Goal: Task Accomplishment & Management: Complete application form

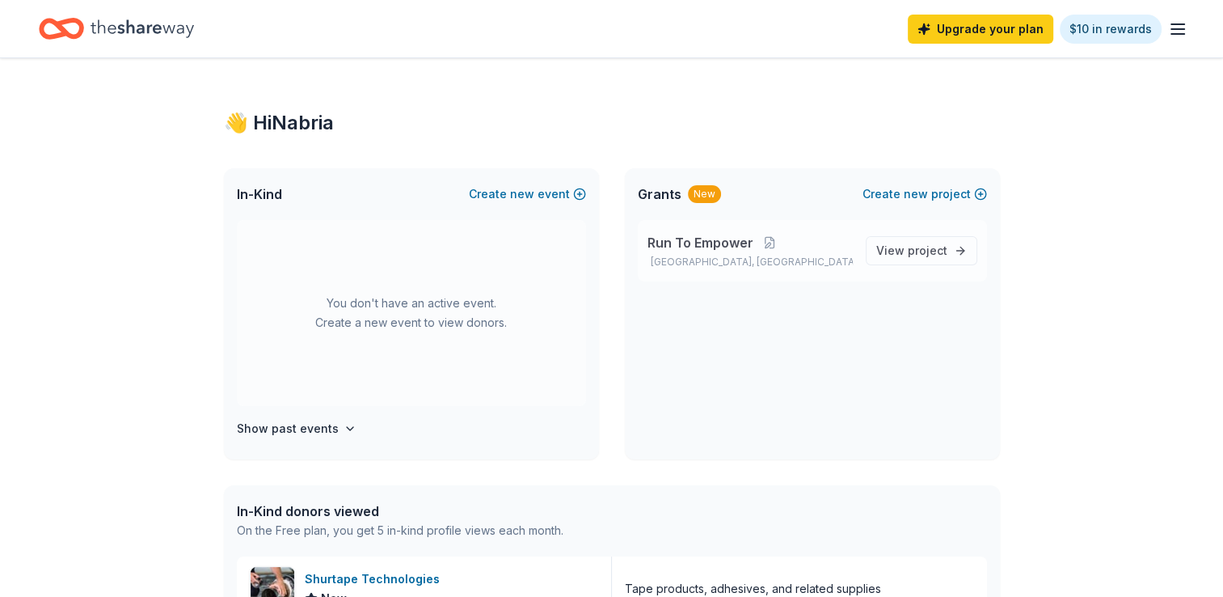
click at [728, 257] on p "[GEOGRAPHIC_DATA], [GEOGRAPHIC_DATA]" at bounding box center [750, 262] width 205 height 13
click at [910, 241] on span "View project" at bounding box center [912, 250] width 71 height 19
click at [916, 247] on span "project" at bounding box center [928, 250] width 40 height 14
click at [686, 244] on span "Run To Empower" at bounding box center [701, 242] width 106 height 19
click at [940, 197] on button "Create new project" at bounding box center [925, 193] width 125 height 19
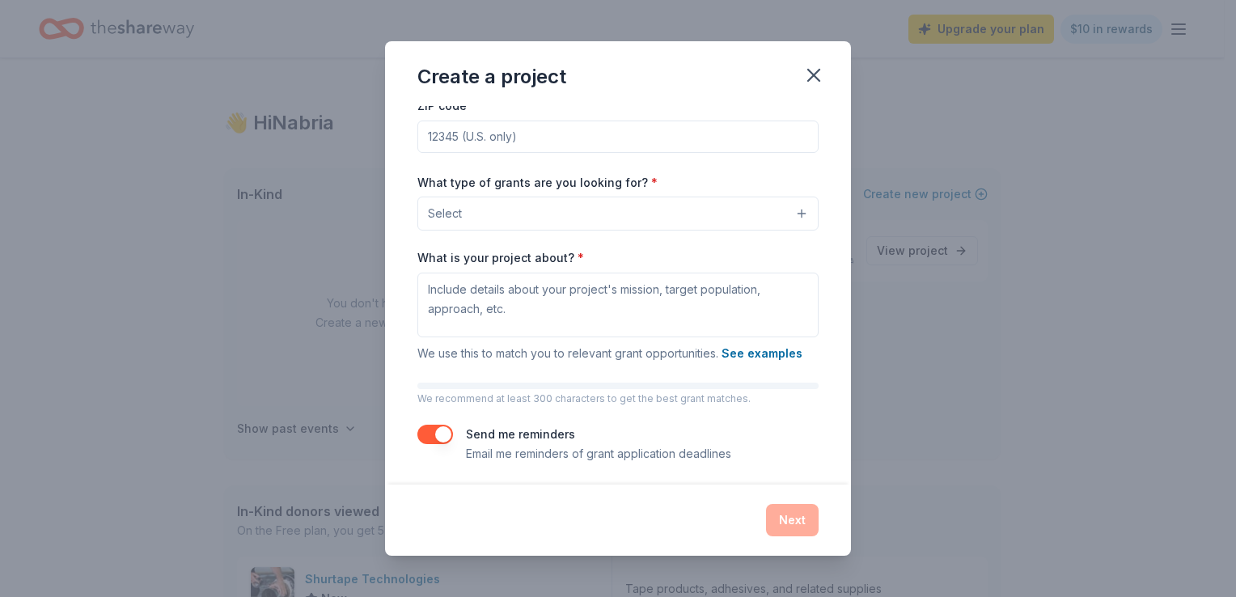
scroll to position [91, 0]
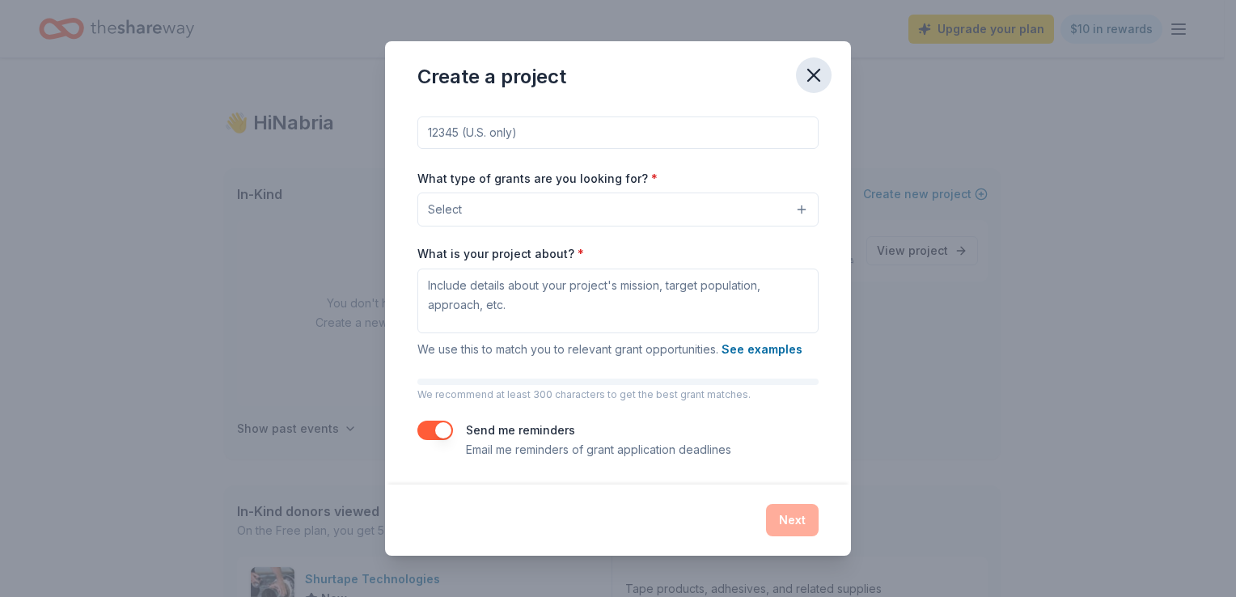
click at [825, 78] on button "button" at bounding box center [814, 75] width 36 height 36
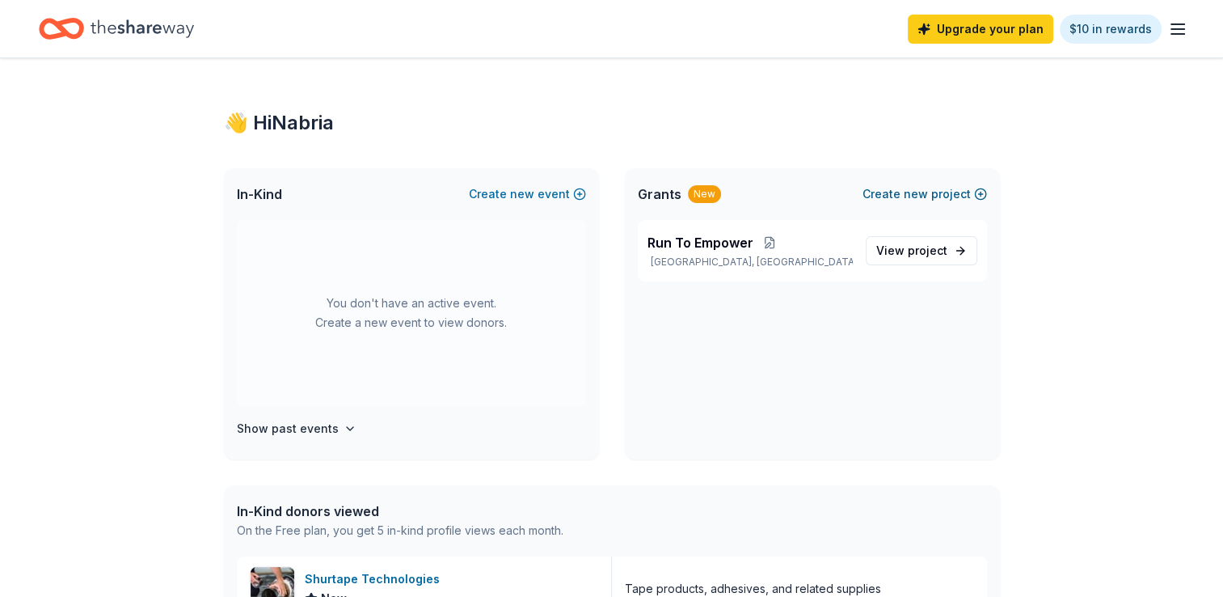
click at [932, 194] on button "Create new project" at bounding box center [925, 193] width 125 height 19
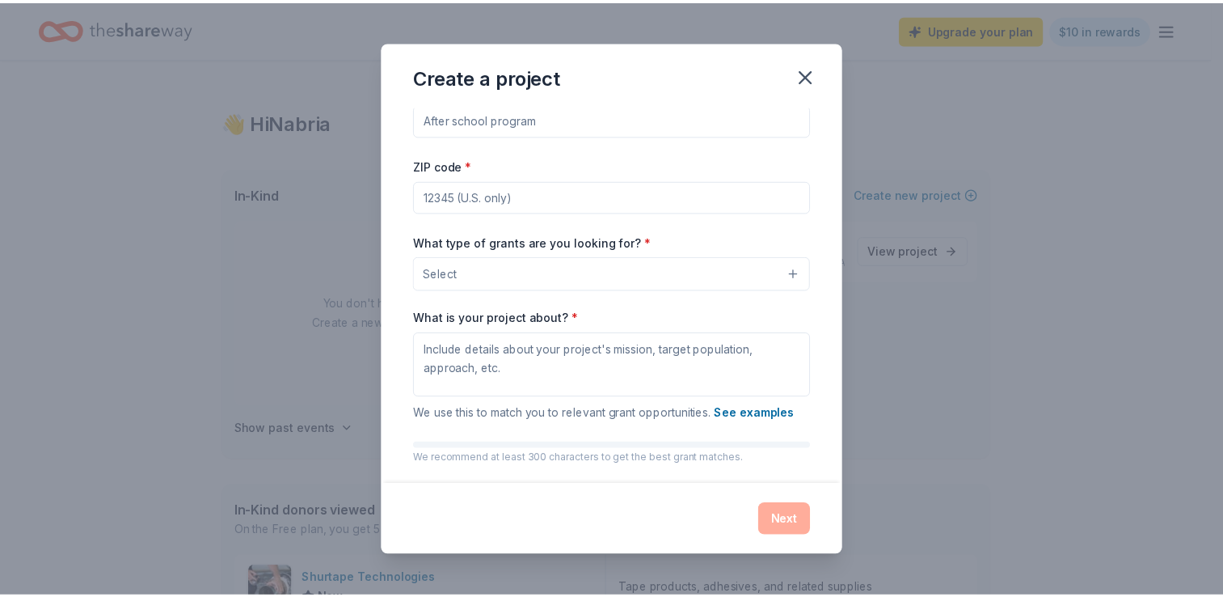
scroll to position [0, 0]
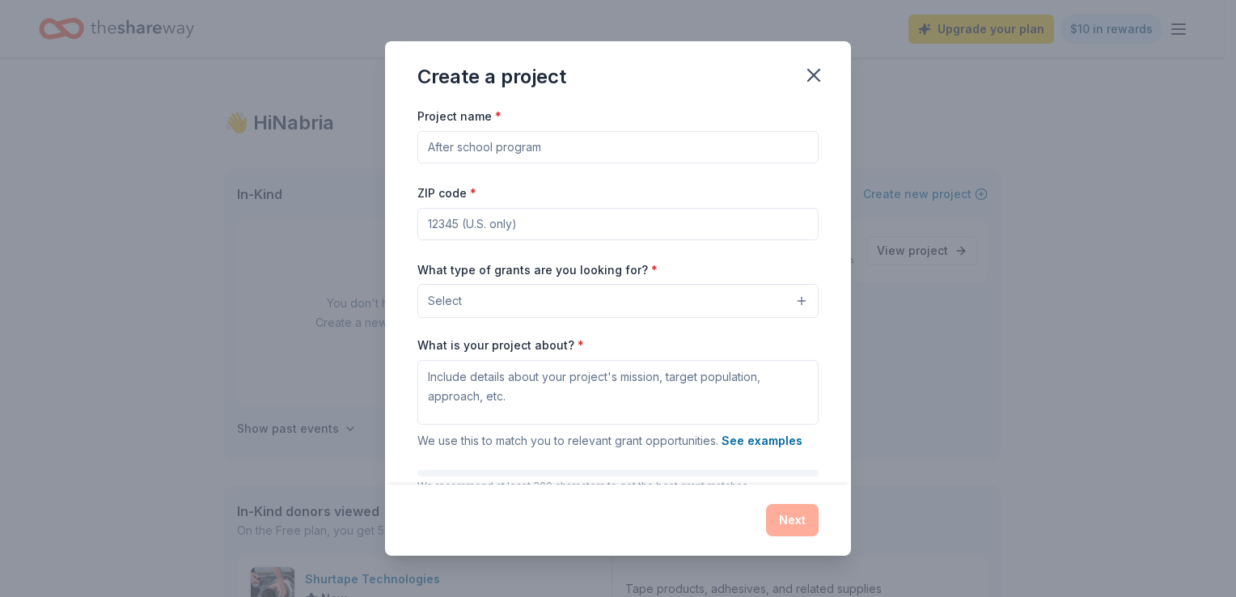
click at [672, 304] on button "Select" at bounding box center [617, 301] width 401 height 34
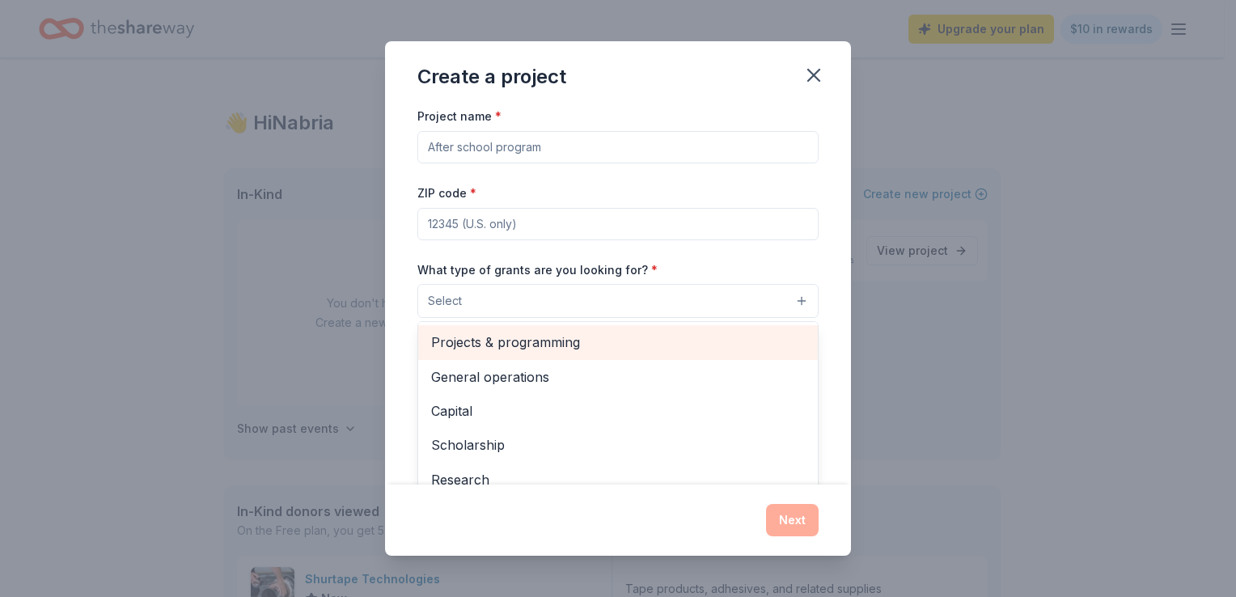
click at [606, 336] on span "Projects & programming" at bounding box center [618, 342] width 374 height 21
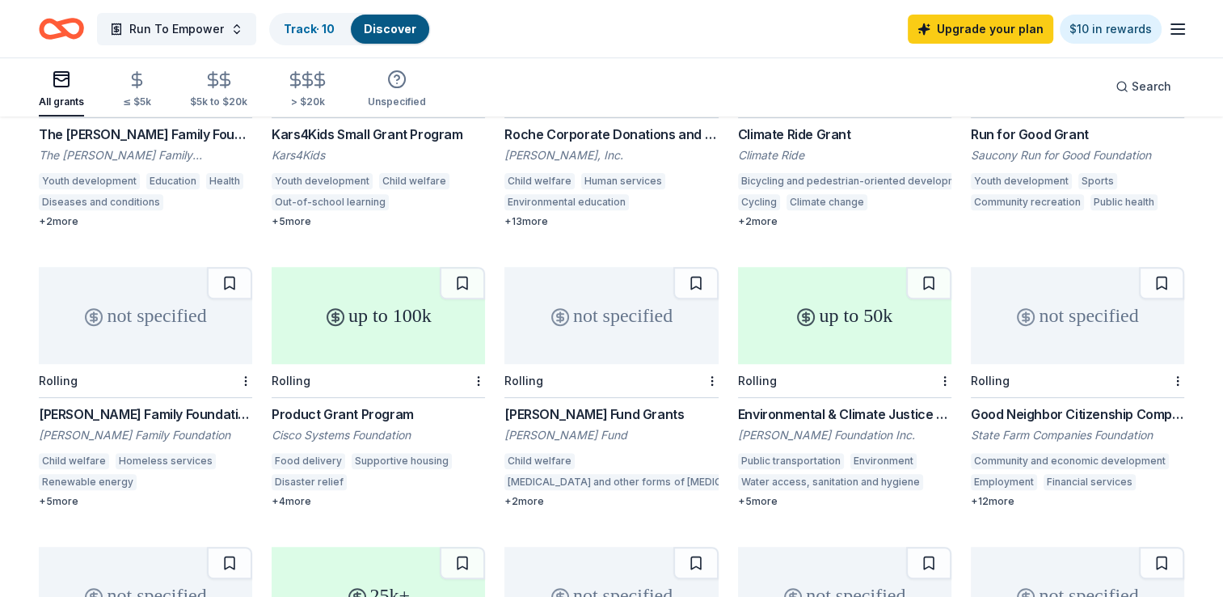
scroll to position [647, 0]
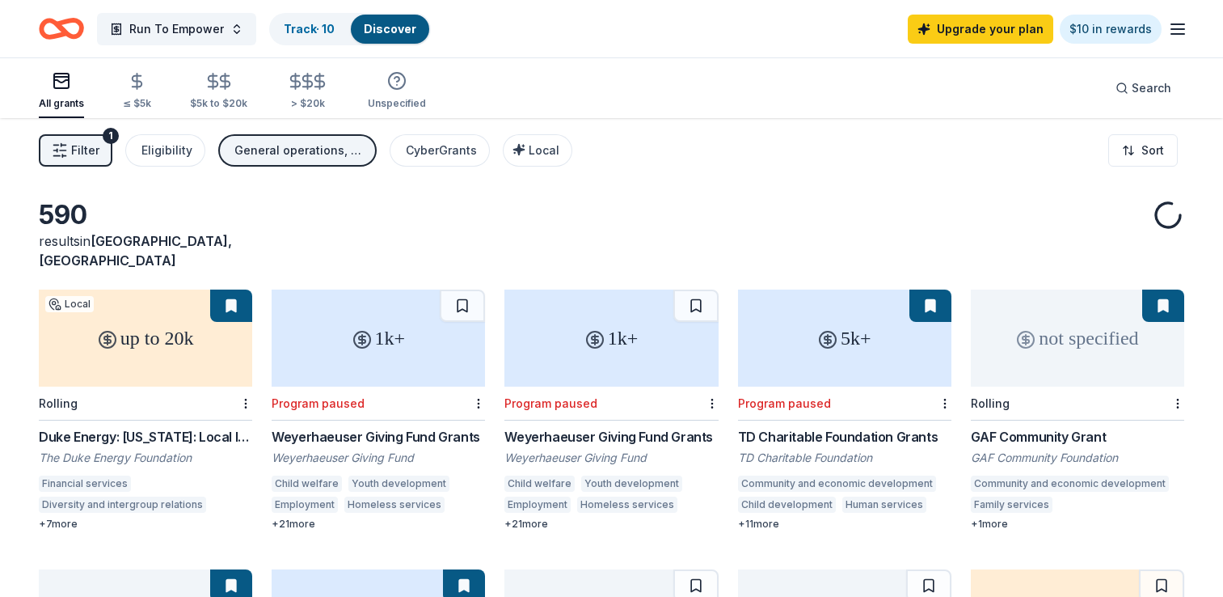
scroll to position [323, 0]
